Goal: Task Accomplishment & Management: Complete application form

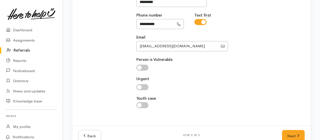
scroll to position [131, 0]
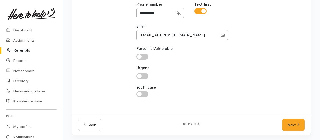
type input "dolcee13m@gmail.com"
click at [140, 56] on input "checkbox" at bounding box center [142, 57] width 12 height 6
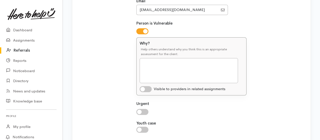
scroll to position [164, 0]
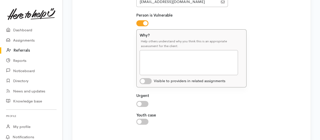
click at [145, 25] on input "checkbox" at bounding box center [142, 23] width 12 height 6
checkbox input "false"
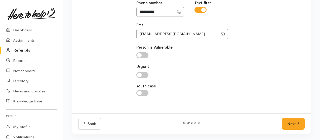
scroll to position [131, 0]
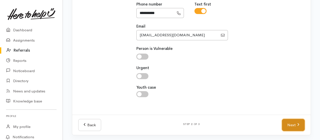
click at [293, 125] on link "Next" at bounding box center [293, 125] width 23 height 12
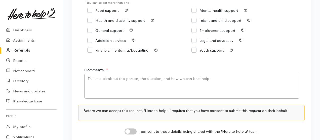
scroll to position [55, 0]
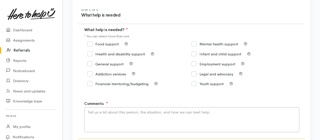
click at [88, 42] on input "Food support" at bounding box center [102, 44] width 31 height 4
checkbox input "true"
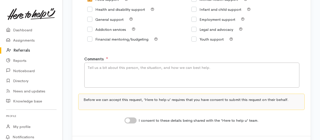
scroll to position [122, 0]
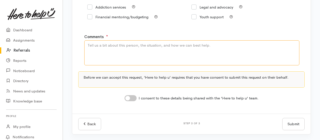
click at [112, 50] on textarea "Comments" at bounding box center [191, 52] width 215 height 25
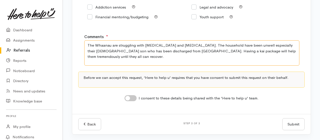
type textarea "The Whaanau are struggling with bronchiolitis and scabies. The household have b…"
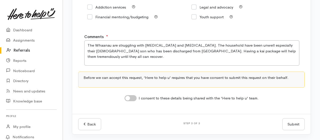
click at [146, 122] on div "Back Step 3 of 3 Submit Submit" at bounding box center [191, 125] width 232 height 12
click at [129, 98] on input "I consent to these details being shared with the 'Here to help u' team." at bounding box center [130, 98] width 12 height 6
checkbox input "true"
click at [295, 123] on button "Submit" at bounding box center [293, 125] width 22 height 12
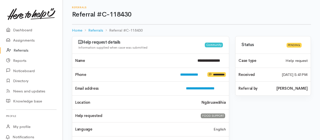
click at [19, 51] on link "Referrals" at bounding box center [31, 50] width 63 height 10
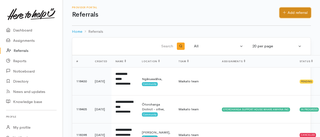
click at [298, 11] on link "Add referral" at bounding box center [294, 13] width 31 height 10
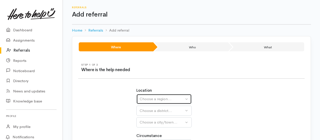
click at [186, 98] on button "Choose a region..." at bounding box center [163, 99] width 55 height 10
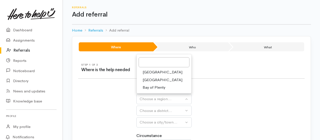
click at [177, 81] on link "[GEOGRAPHIC_DATA]" at bounding box center [163, 80] width 55 height 8
select select "3"
select select
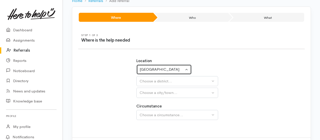
scroll to position [33, 0]
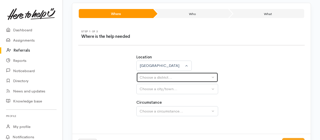
click at [176, 80] on div "Choose a district..." at bounding box center [174, 78] width 71 height 6
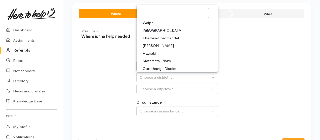
click at [169, 44] on link "Hamilton" at bounding box center [176, 46] width 81 height 8
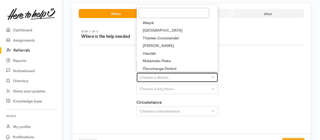
select select "4"
select select
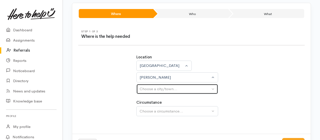
click at [180, 87] on div "Choose a city/town..." at bounding box center [174, 89] width 71 height 6
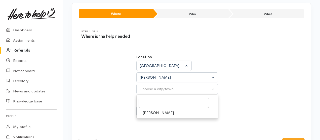
click at [155, 114] on span "Hamilton" at bounding box center [157, 113] width 31 height 6
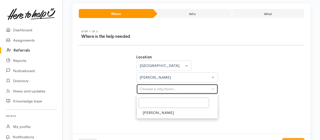
select select "1"
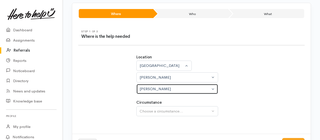
scroll to position [53, 0]
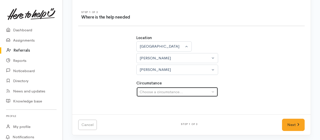
click at [177, 94] on div "Choose a circumstance..." at bounding box center [174, 92] width 71 height 6
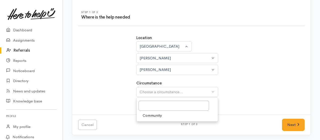
click at [156, 115] on span "Community" at bounding box center [151, 116] width 19 height 6
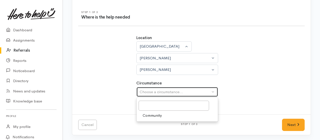
select select "2"
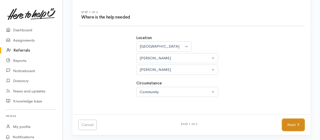
click at [283, 123] on link "Next" at bounding box center [293, 125] width 23 height 12
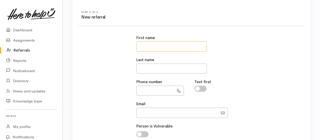
click at [170, 46] on input "text" at bounding box center [171, 46] width 70 height 10
type input "******"
click at [166, 69] on input "text" at bounding box center [171, 69] width 70 height 10
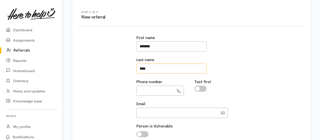
type input "****"
click at [158, 89] on input "text" at bounding box center [155, 91] width 38 height 10
click at [198, 89] on input "checkbox" at bounding box center [200, 89] width 12 height 6
checkbox input "true"
click at [157, 91] on input "text" at bounding box center [155, 91] width 38 height 10
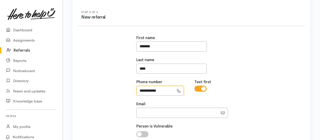
type input "**********"
click at [165, 110] on input "Email" at bounding box center [177, 113] width 82 height 10
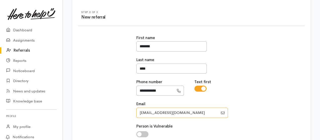
type input "lucianleef1@gmail.com"
drag, startPoint x: 207, startPoint y: 43, endPoint x: 245, endPoint y: 60, distance: 41.2
drag, startPoint x: 245, startPoint y: 60, endPoint x: 268, endPoint y: 58, distance: 23.0
click at [268, 58] on div "**********" at bounding box center [191, 108] width 232 height 158
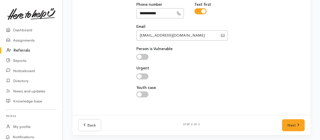
scroll to position [131, 0]
click at [291, 123] on link "Next" at bounding box center [293, 125] width 23 height 12
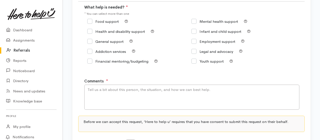
scroll to position [55, 0]
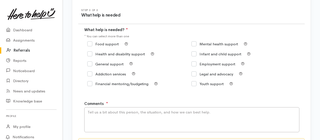
click at [89, 43] on input "Food support" at bounding box center [102, 44] width 31 height 4
checkbox input "true"
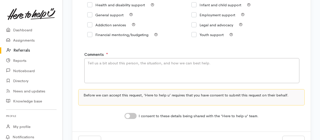
scroll to position [122, 0]
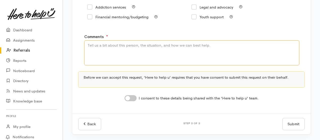
click at [150, 46] on textarea "Comments" at bounding box center [191, 52] width 215 height 25
click at [128, 98] on input "I consent to these details being shared with the 'Here to help u' team." at bounding box center [130, 98] width 12 height 6
checkbox input "true"
click at [154, 47] on textarea "Comments" at bounding box center [191, 52] width 215 height 25
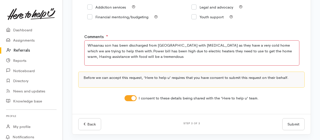
click at [267, 52] on textarea "Whaanau son has been discharged from Waikato Hospital with pneumonia as they ha…" at bounding box center [191, 52] width 215 height 25
click at [148, 54] on textarea "Whaanau son has been discharged from Waikato Hospital with pneumonia as they ha…" at bounding box center [191, 52] width 215 height 25
click at [145, 58] on textarea "Whaanau son has been discharged from Waikato Hospital with pneumonia as they ha…" at bounding box center [191, 52] width 215 height 25
type textarea "Whaanau son has been discharged from Waikato Hospital with pneumonia as they ha…"
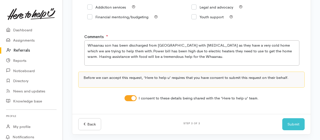
click at [295, 125] on div "Submit Submit" at bounding box center [293, 125] width 28 height 12
click at [288, 124] on button "Submit" at bounding box center [293, 125] width 22 height 12
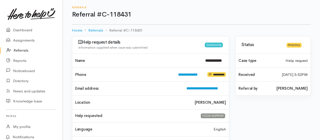
click at [21, 51] on link "Referrals" at bounding box center [31, 50] width 63 height 10
